Goal: Book appointment/travel/reservation

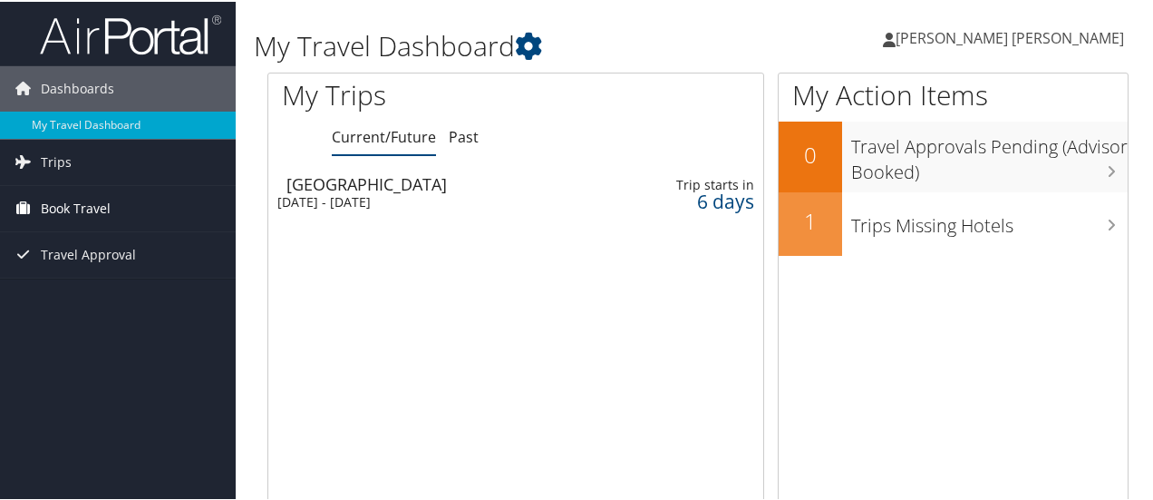
click at [91, 203] on span "Book Travel" at bounding box center [76, 206] width 70 height 45
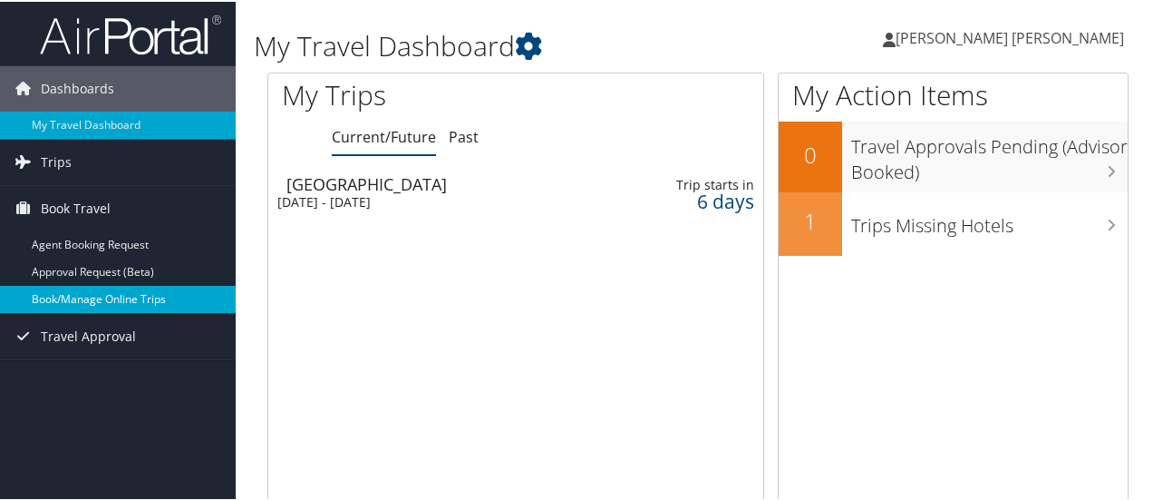
click at [107, 295] on link "Book/Manage Online Trips" at bounding box center [118, 297] width 236 height 27
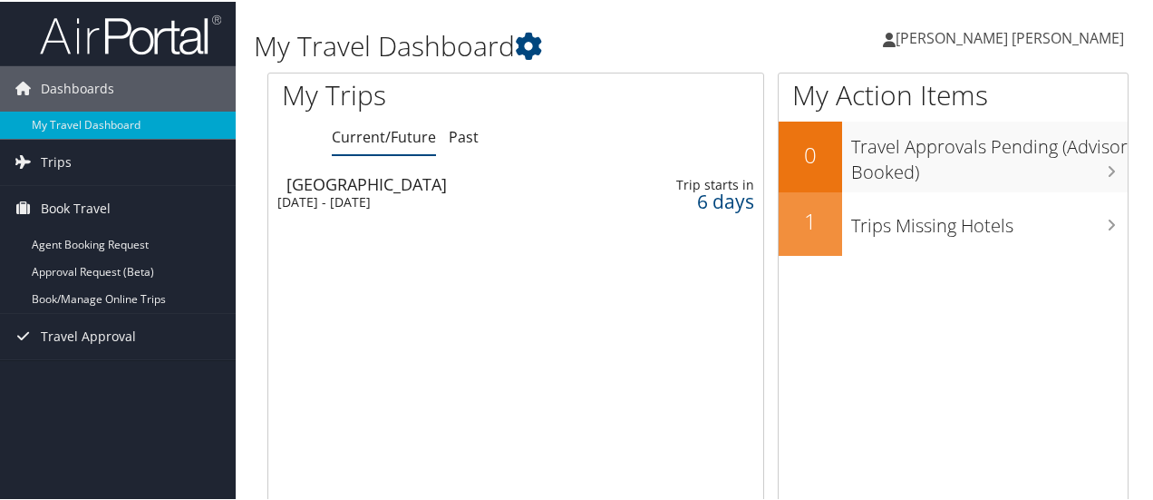
click at [328, 180] on div "Mexico City" at bounding box center [439, 182] width 306 height 16
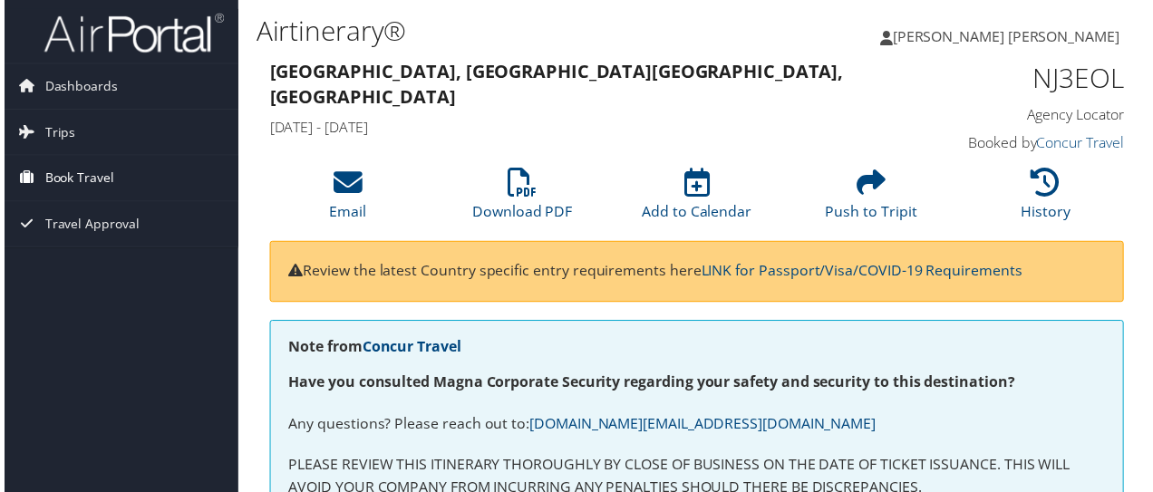
click at [98, 180] on span "Book Travel" at bounding box center [76, 179] width 70 height 45
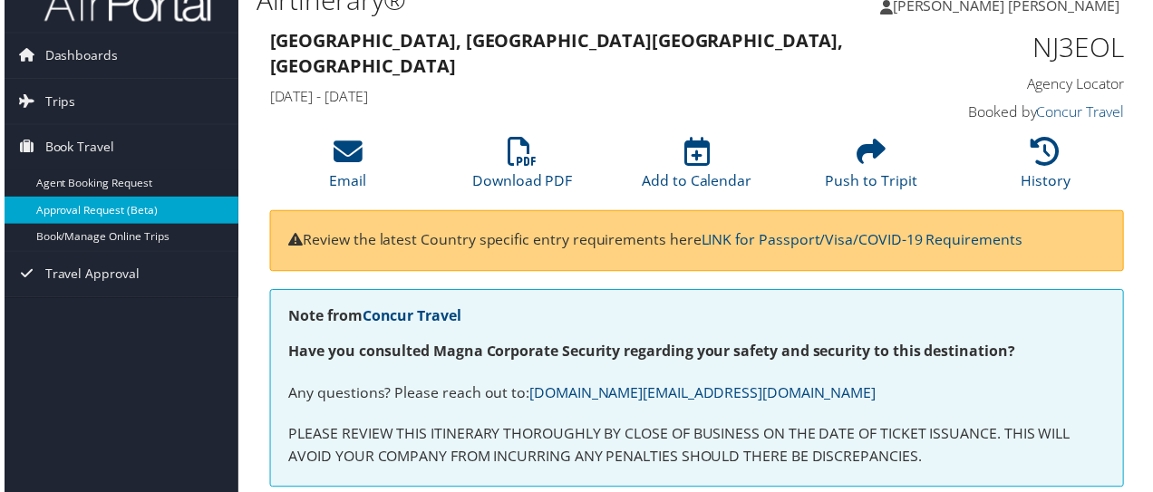
scroll to position [30, 0]
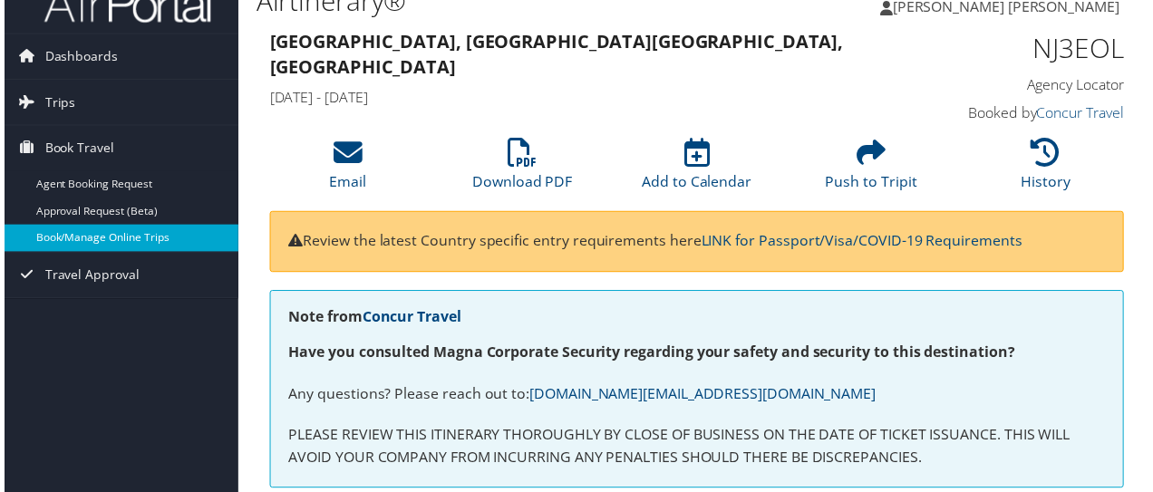
click at [92, 242] on link "Book/Manage Online Trips" at bounding box center [118, 240] width 236 height 27
